Goal: Task Accomplishment & Management: Manage account settings

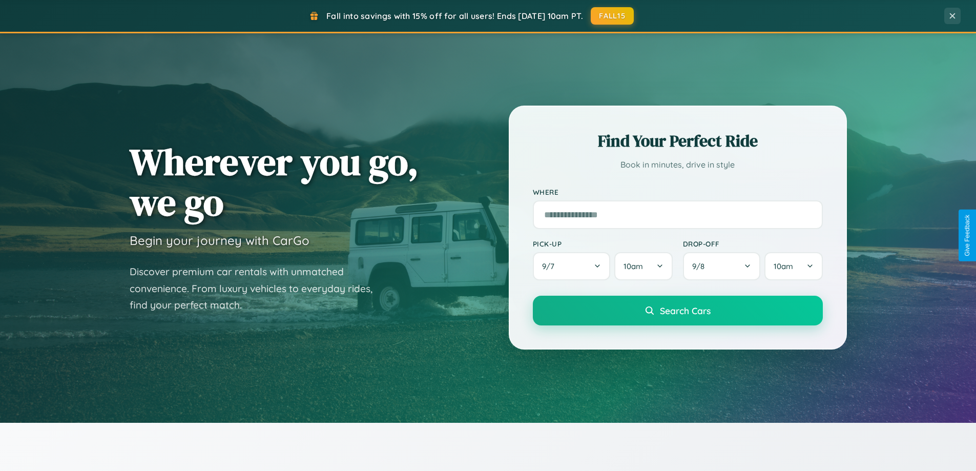
scroll to position [705, 0]
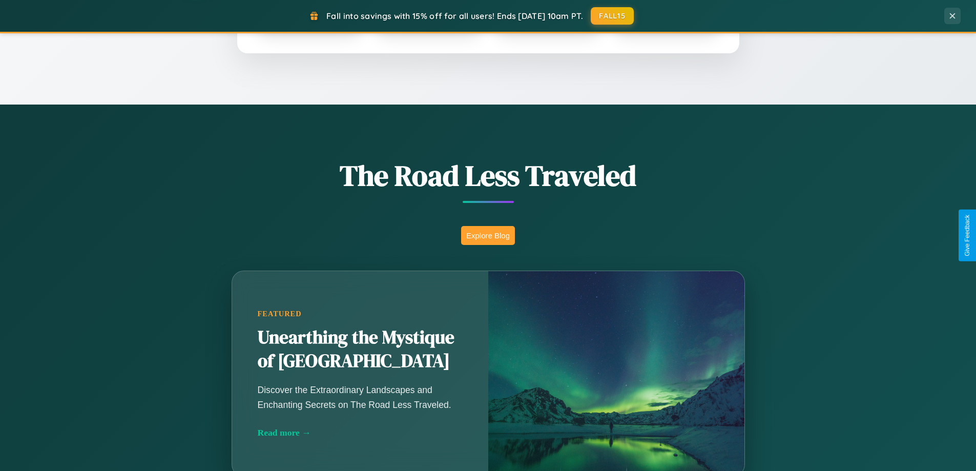
click at [488, 235] on button "Explore Blog" at bounding box center [488, 235] width 54 height 19
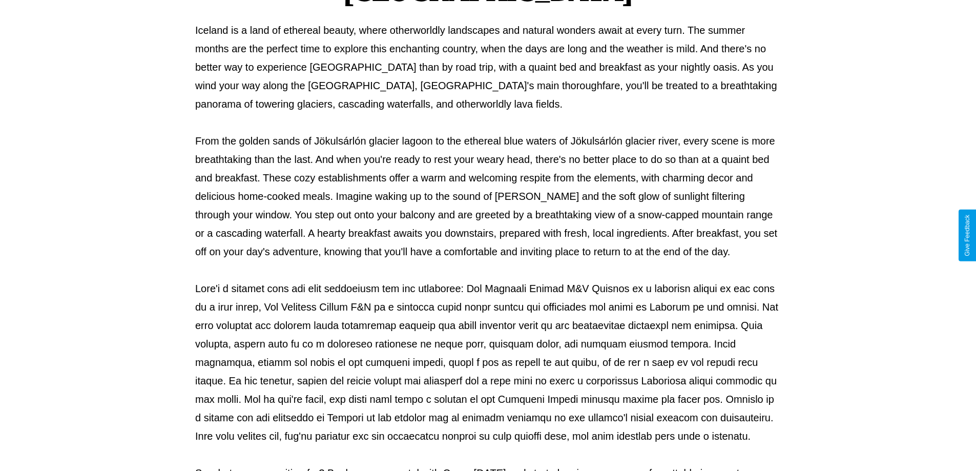
scroll to position [332, 0]
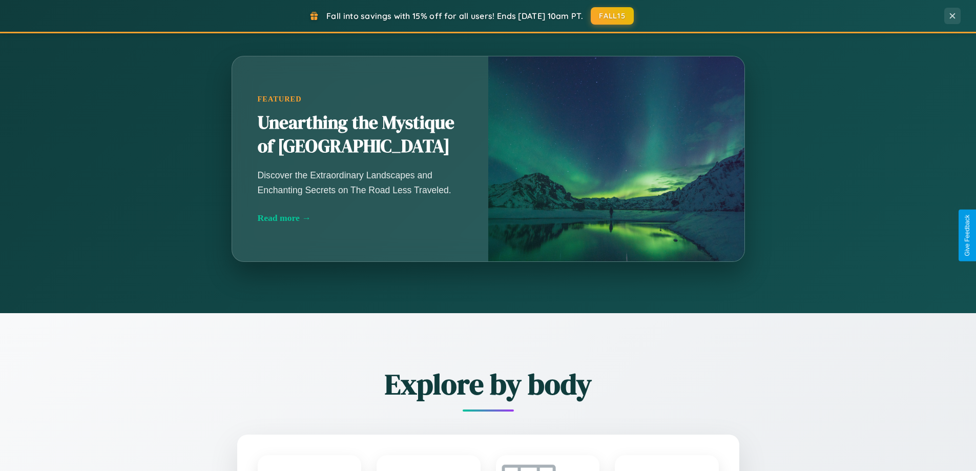
scroll to position [1972, 0]
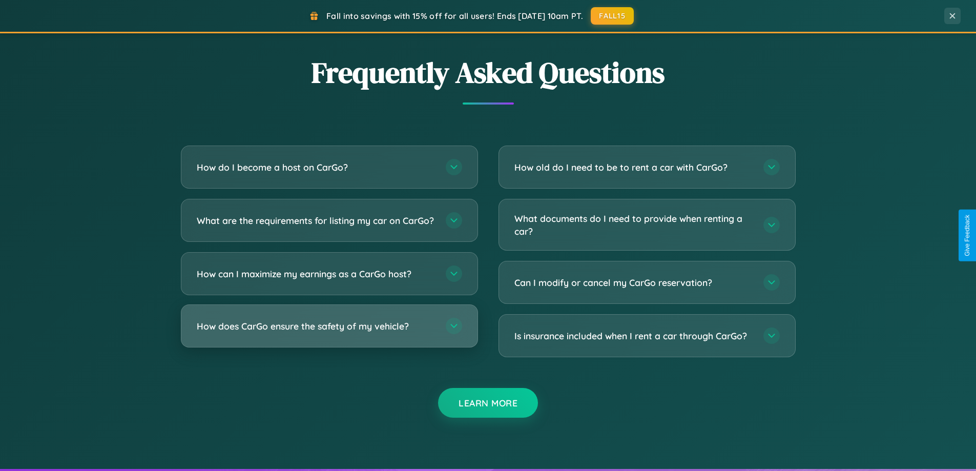
click at [329, 333] on h3 "How does CarGo ensure the safety of my vehicle?" at bounding box center [316, 326] width 239 height 13
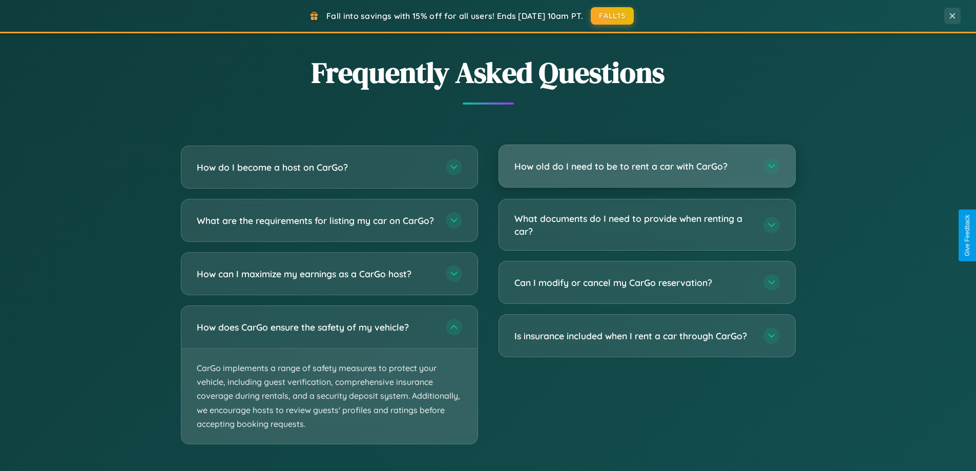
click at [647, 166] on h3 "How old do I need to be to rent a car with CarGo?" at bounding box center [633, 166] width 239 height 13
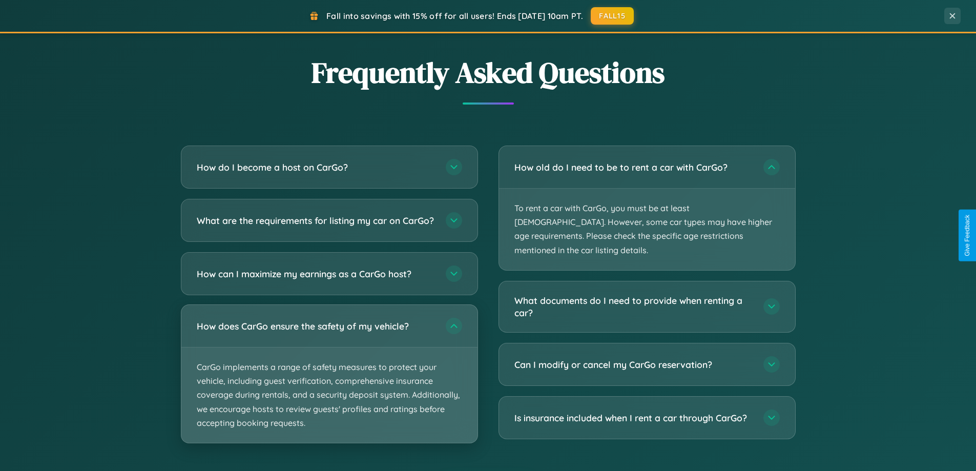
click at [329, 383] on p "CarGo implements a range of safety measures to protect your vehicle, including …" at bounding box center [329, 394] width 296 height 95
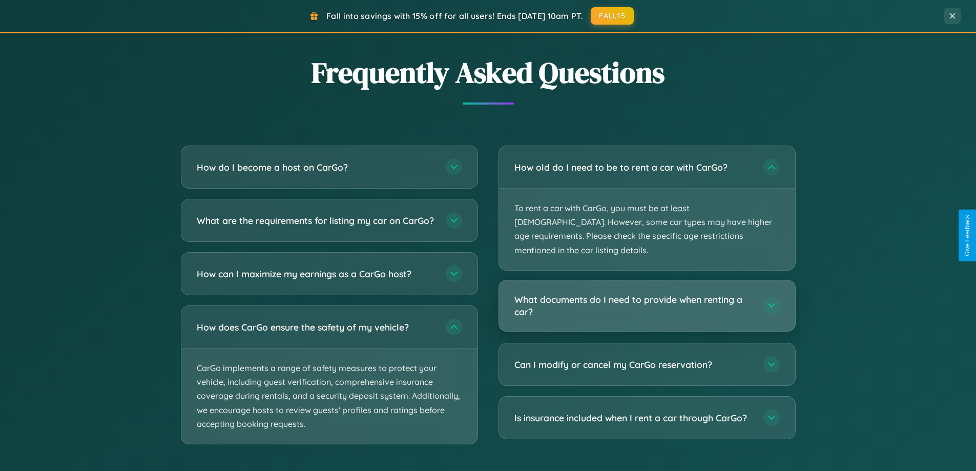
click at [647, 293] on h3 "What documents do I need to provide when renting a car?" at bounding box center [633, 305] width 239 height 25
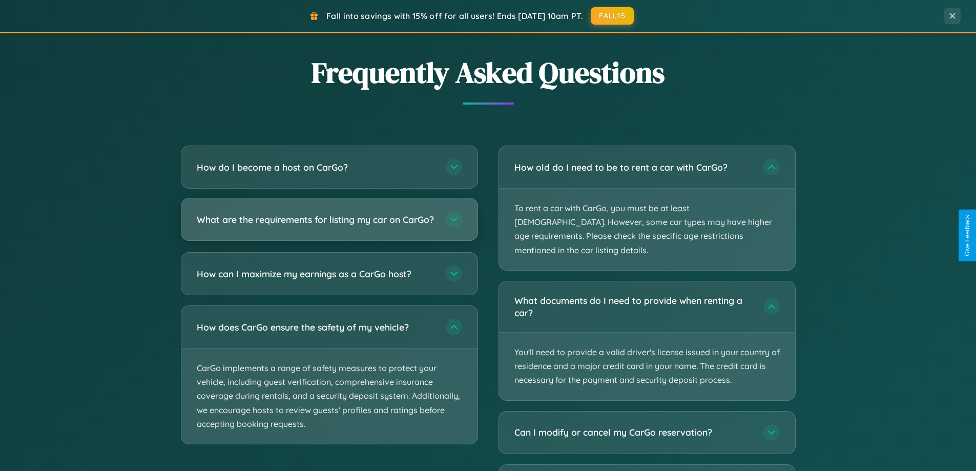
click at [329, 223] on h3 "What are the requirements for listing my car on CarGo?" at bounding box center [316, 219] width 239 height 13
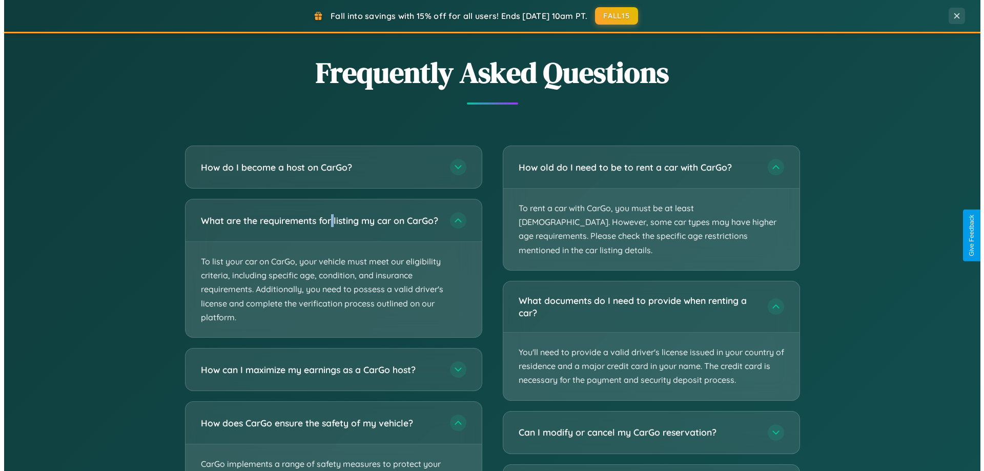
scroll to position [0, 0]
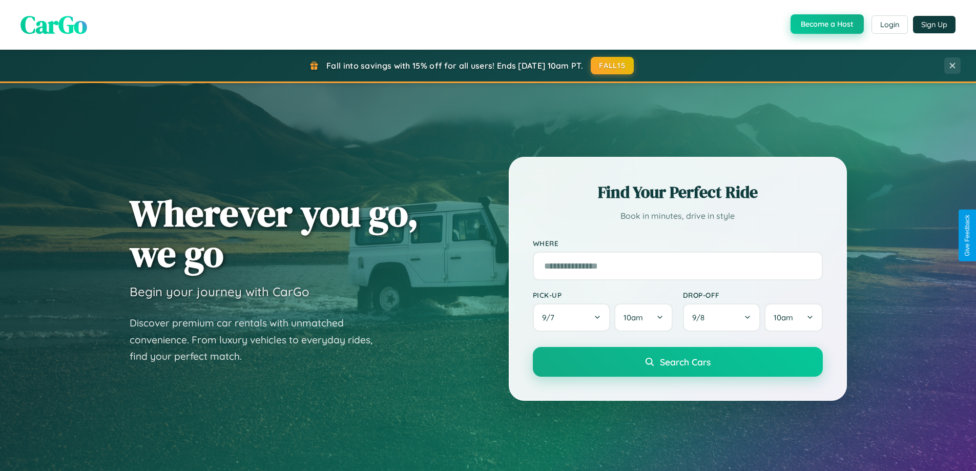
click at [826, 25] on button "Become a Host" at bounding box center [827, 23] width 73 height 19
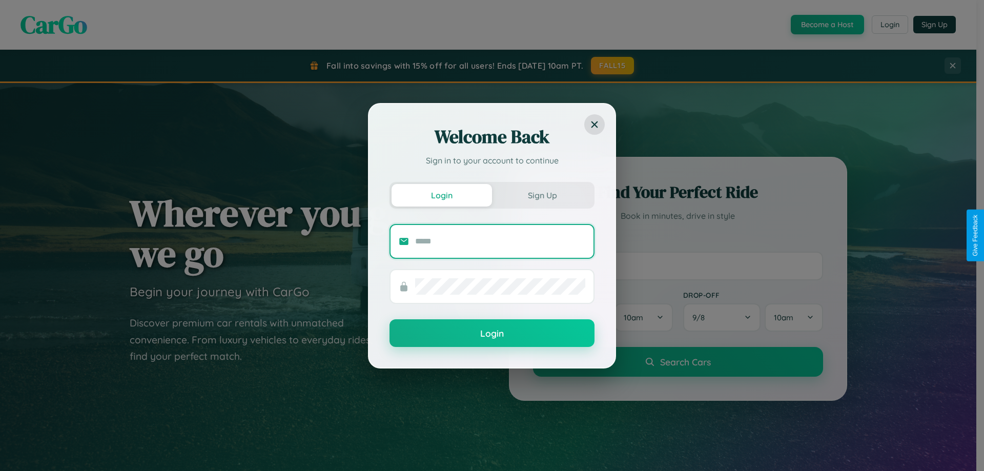
click at [500, 241] on input "text" at bounding box center [500, 241] width 170 height 16
type input "**********"
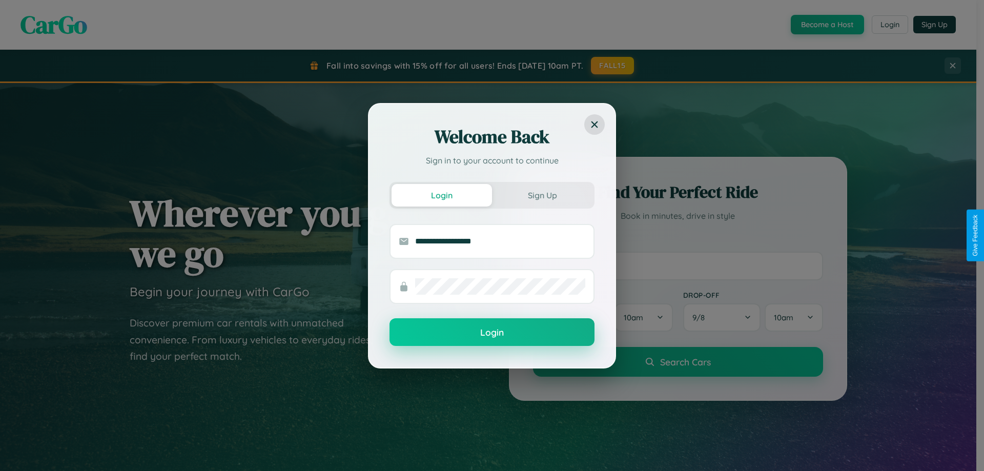
click at [492, 333] on button "Login" at bounding box center [491, 332] width 205 height 28
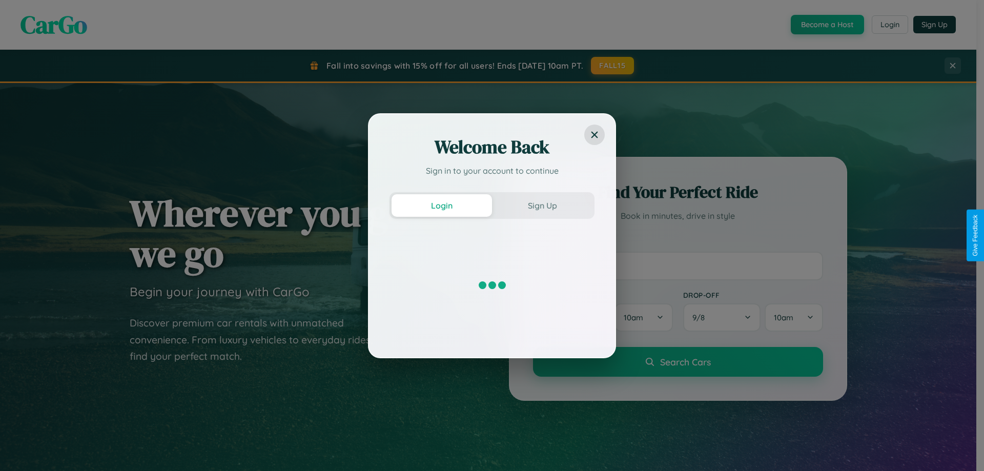
click at [826, 25] on div "Welcome Back Sign in to your account to continue Login Sign Up" at bounding box center [492, 235] width 984 height 471
